Goal: Information Seeking & Learning: Learn about a topic

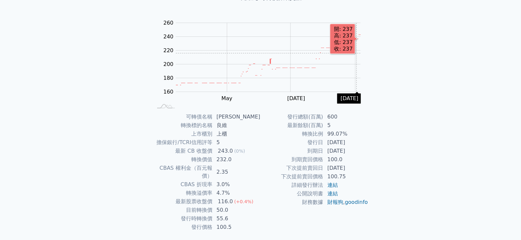
scroll to position [64, 0]
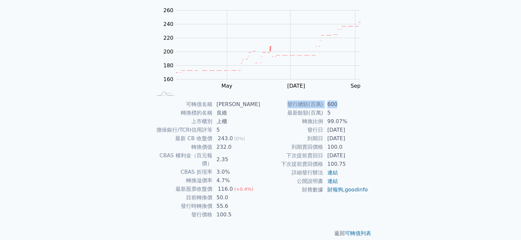
drag, startPoint x: 357, startPoint y: 106, endPoint x: 375, endPoint y: 208, distance: 103.6
click at [375, 208] on div "可轉債名稱 良維九 轉換標的名稱 良維 上市櫃別 上櫃 擔保銀行/TCRI信用評等 5 最新 CB 收盤價 243.0 (0%) 轉換價值 232.0 CBA…" at bounding box center [261, 159] width 232 height 119
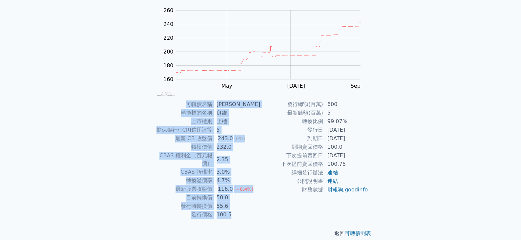
drag, startPoint x: 332, startPoint y: 193, endPoint x: 50, endPoint y: 124, distance: 290.5
click at [50, 124] on div "可轉債列表 財務數據 可轉債列表 財務數據 登入／註冊 登入／註冊 可轉債列表 › 62909 良維九 62909 良維九 可轉債詳細資訊 Zoom Out …" at bounding box center [260, 92] width 521 height 312
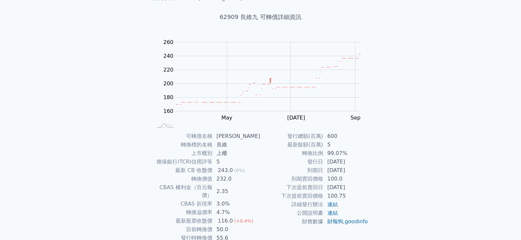
scroll to position [0, 0]
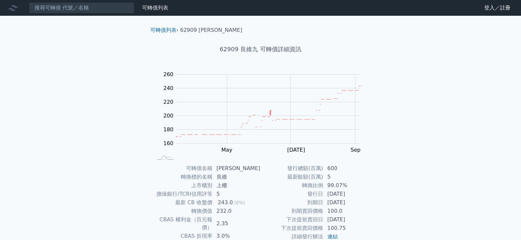
drag, startPoint x: 399, startPoint y: 121, endPoint x: 393, endPoint y: 121, distance: 5.3
click at [399, 121] on div "可轉債列表 財務數據 可轉債列表 財務數據 登入／註冊 登入／註冊 可轉債列表 › 62909 良維九 62909 良維九 可轉債詳細資訊 Zoom Out …" at bounding box center [260, 156] width 521 height 312
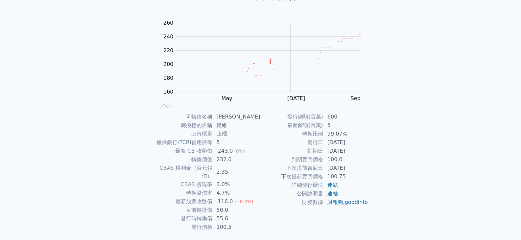
scroll to position [64, 0]
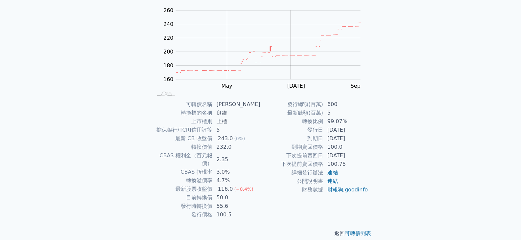
click at [241, 142] on div "(0%)" at bounding box center [239, 139] width 11 height 8
drag, startPoint x: 253, startPoint y: 207, endPoint x: 249, endPoint y: 211, distance: 6.1
click at [249, 211] on div "可轉債列表 › 62909 良維九 62909 良維九 可轉債詳細資訊 Zoom Out 160 120 140 160 180 200 220 240 26…" at bounding box center [261, 100] width 232 height 297
click at [249, 219] on div "返回 可轉債列表" at bounding box center [261, 233] width 232 height 29
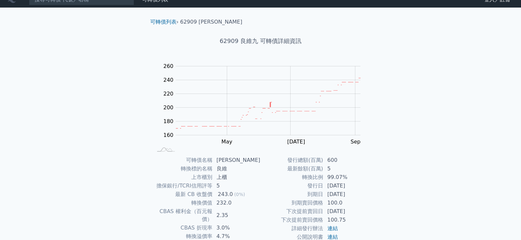
scroll to position [0, 0]
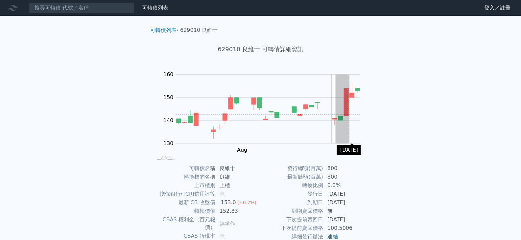
click at [366, 115] on div "Zoom Out 130 120 125 130 135 140 145 150 170 160 110 L [DATE] Aug [DATE] Oct Se…" at bounding box center [261, 116] width 232 height 92
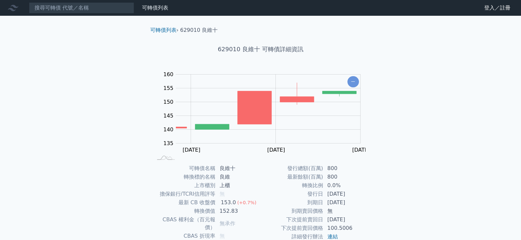
click at [407, 108] on div "可轉債列表 財務數據 可轉債列表 財務數據 登入／註冊 登入／註冊 可轉債列表 › 629010 良維十 629010 良維十 可轉債詳細資訊 Zoom Ou…" at bounding box center [260, 156] width 521 height 312
click at [352, 78] on icon "Chart" at bounding box center [354, 81] width 12 height 11
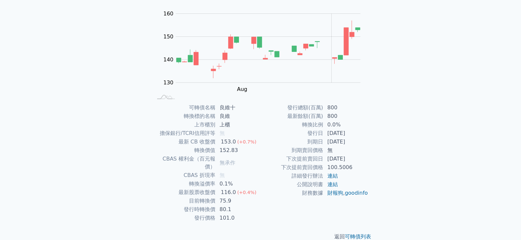
scroll to position [64, 0]
